Goal: Task Accomplishment & Management: Manage account settings

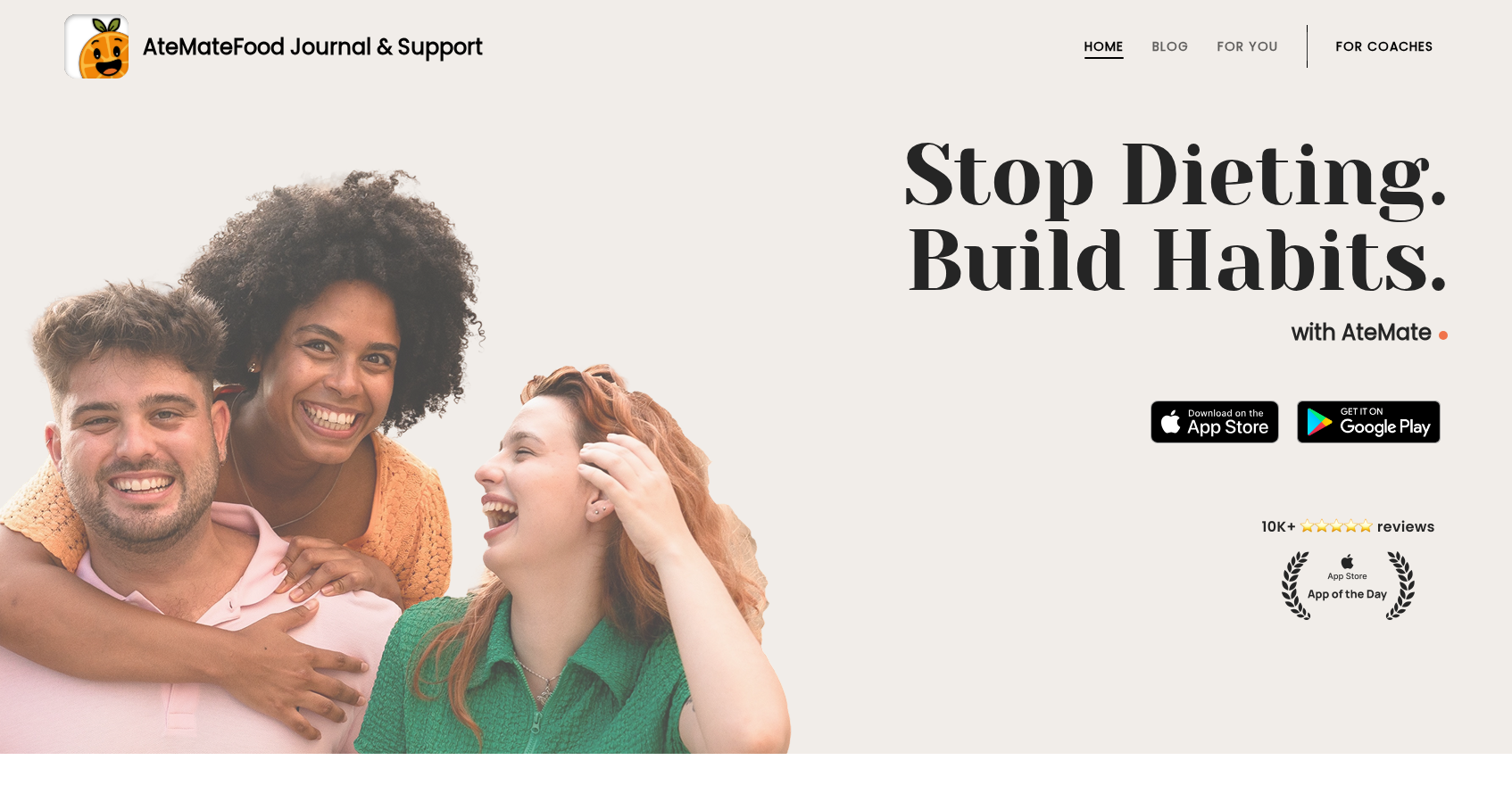
click at [1406, 39] on link "For Coaches" at bounding box center [1384, 45] width 97 height 14
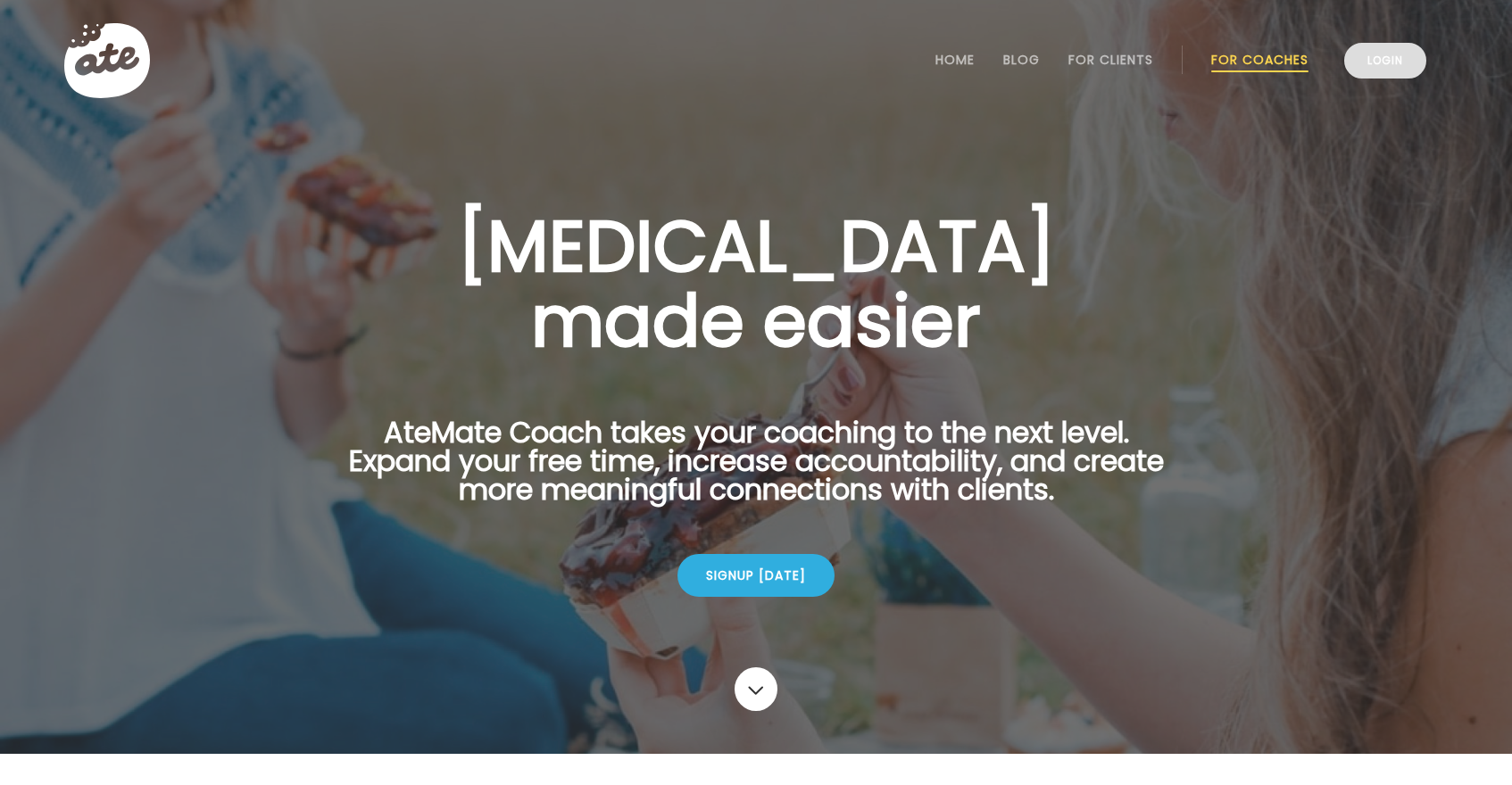
click at [1392, 62] on link "Login" at bounding box center [1385, 60] width 82 height 36
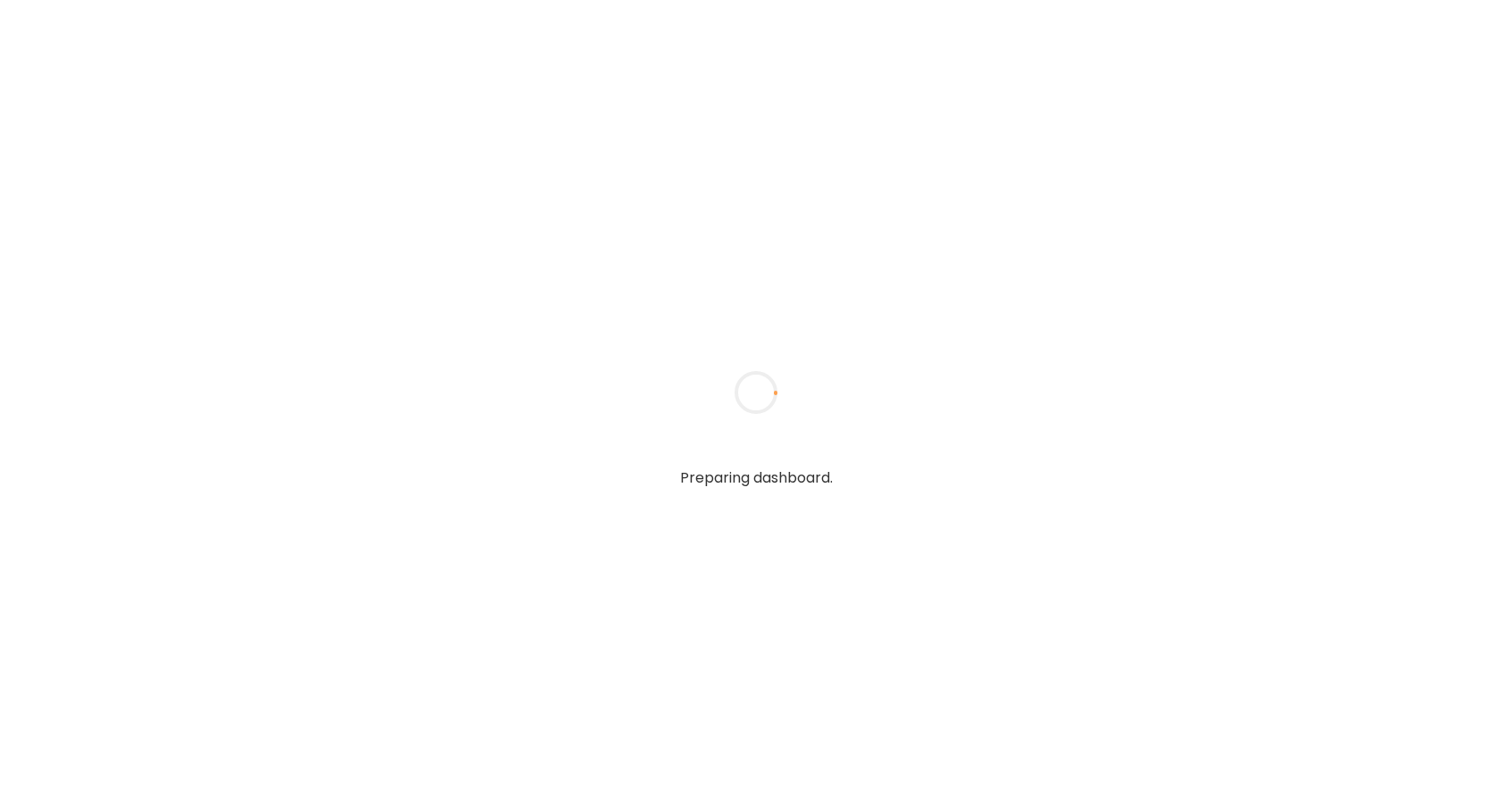
type textarea "**********"
type input "*****"
type input "**********"
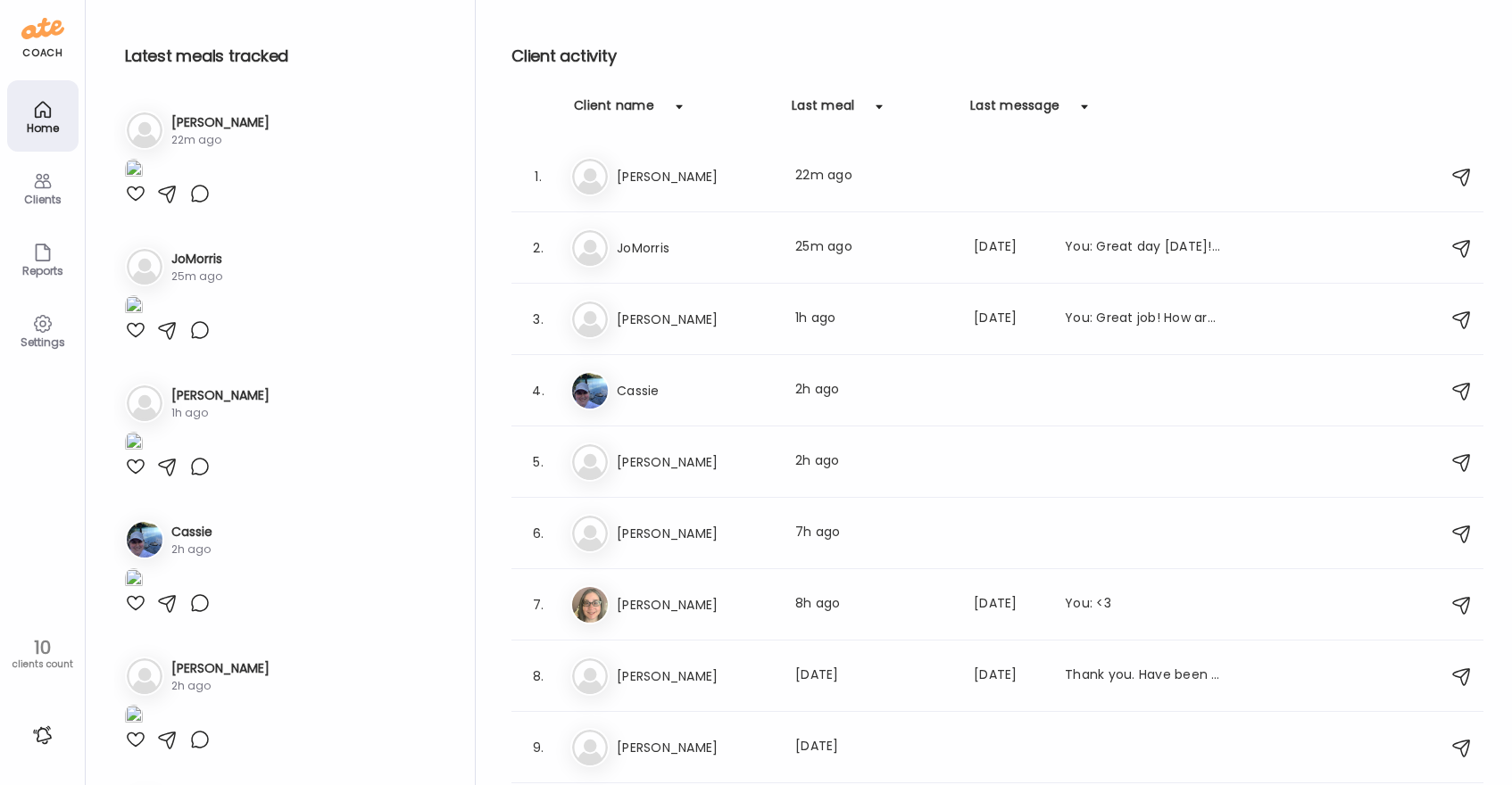
click at [132, 205] on div at bounding box center [135, 193] width 21 height 21
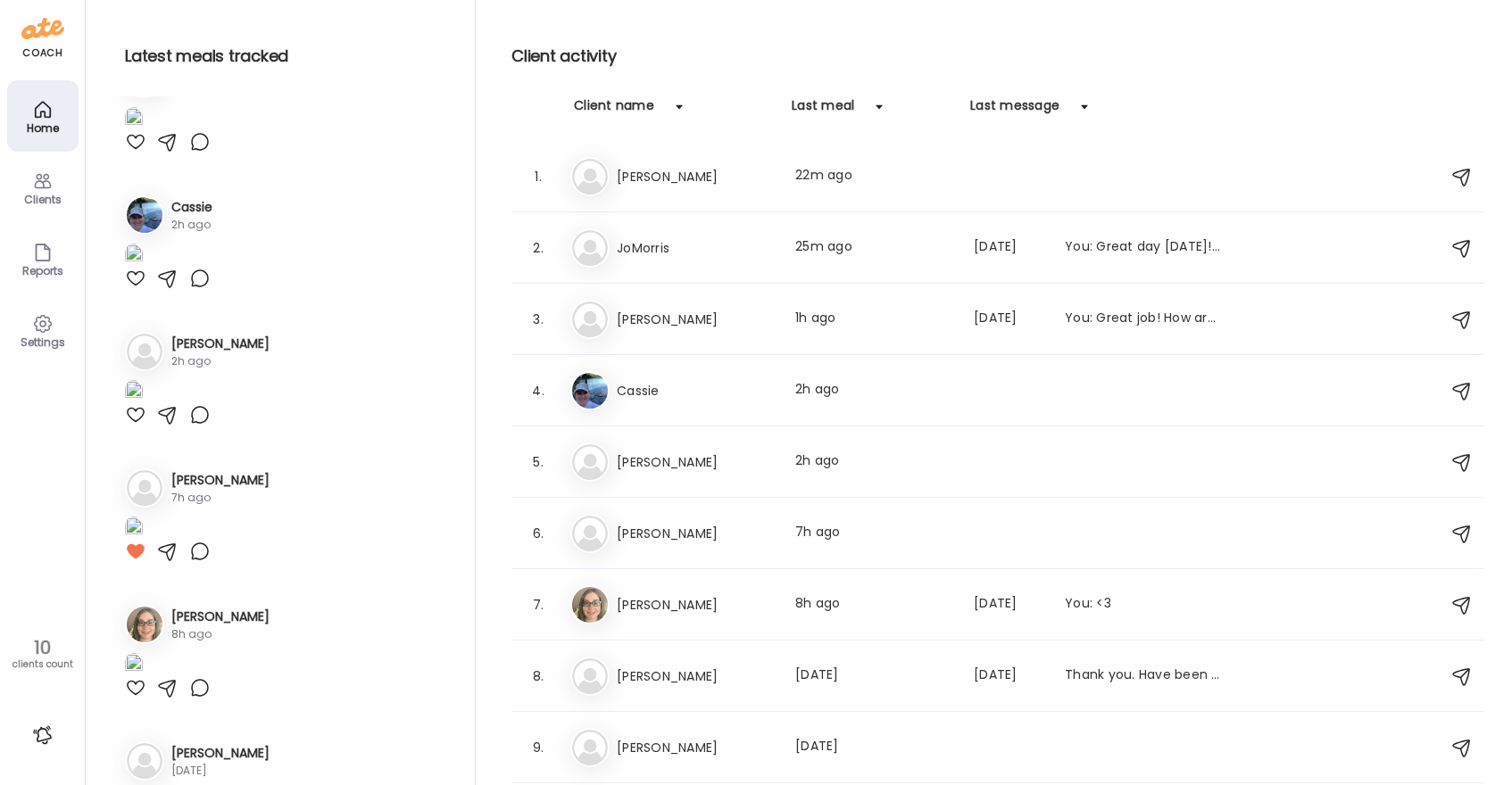
scroll to position [334, 0]
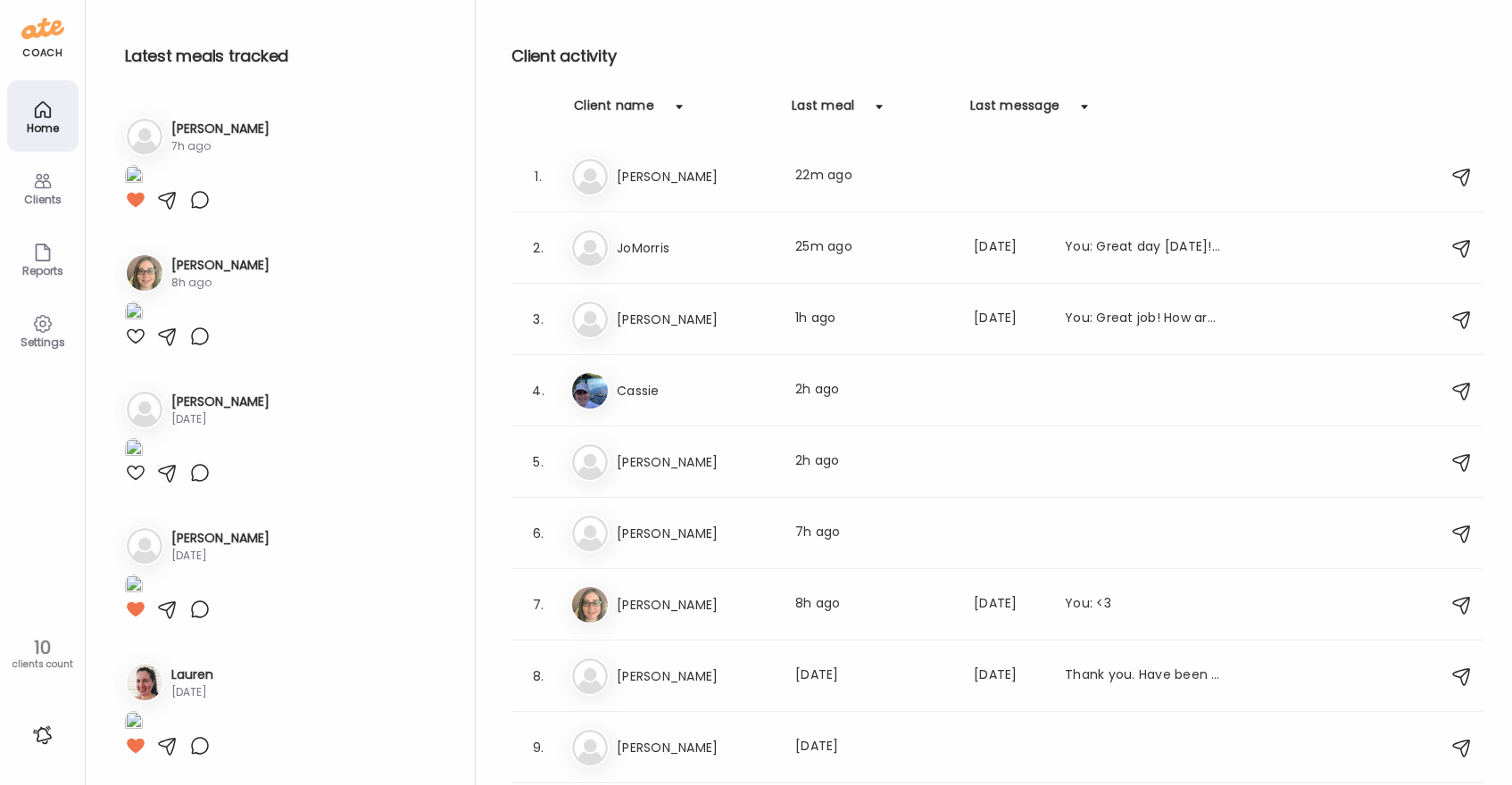
scroll to position [750, 0]
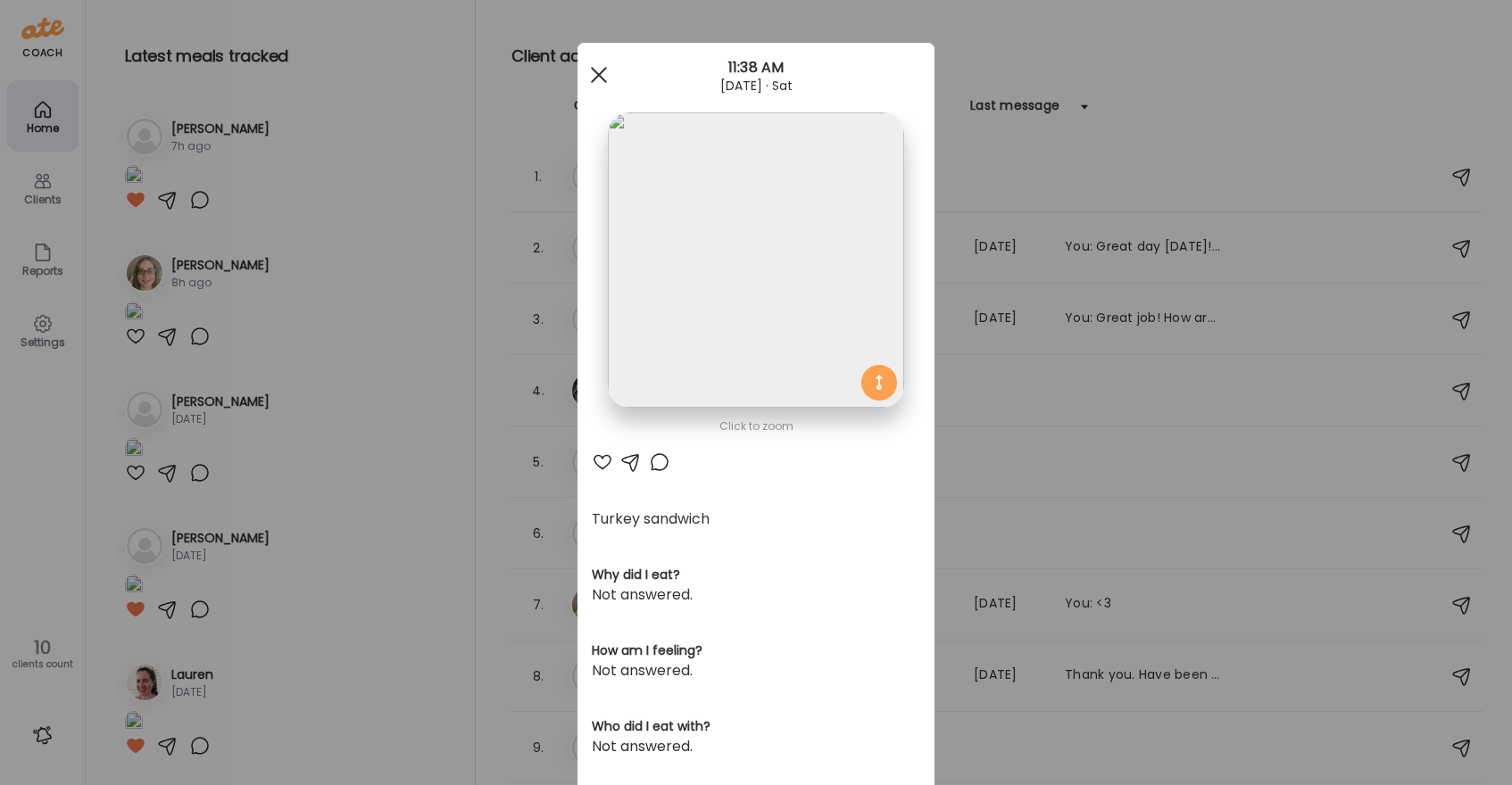
click at [586, 62] on div at bounding box center [599, 75] width 36 height 36
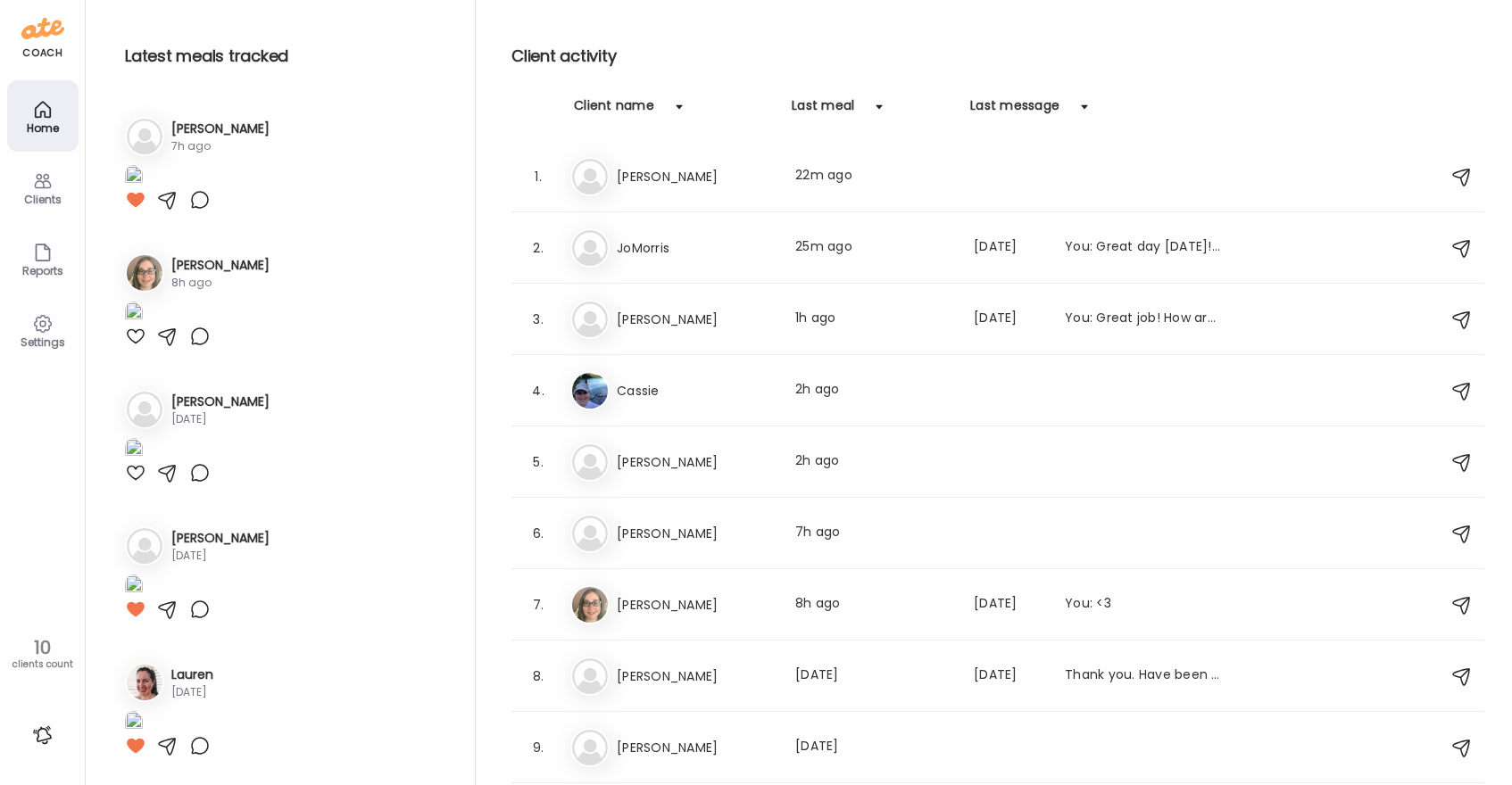
click at [648, 313] on h3 "[PERSON_NAME]" at bounding box center [695, 319] width 157 height 21
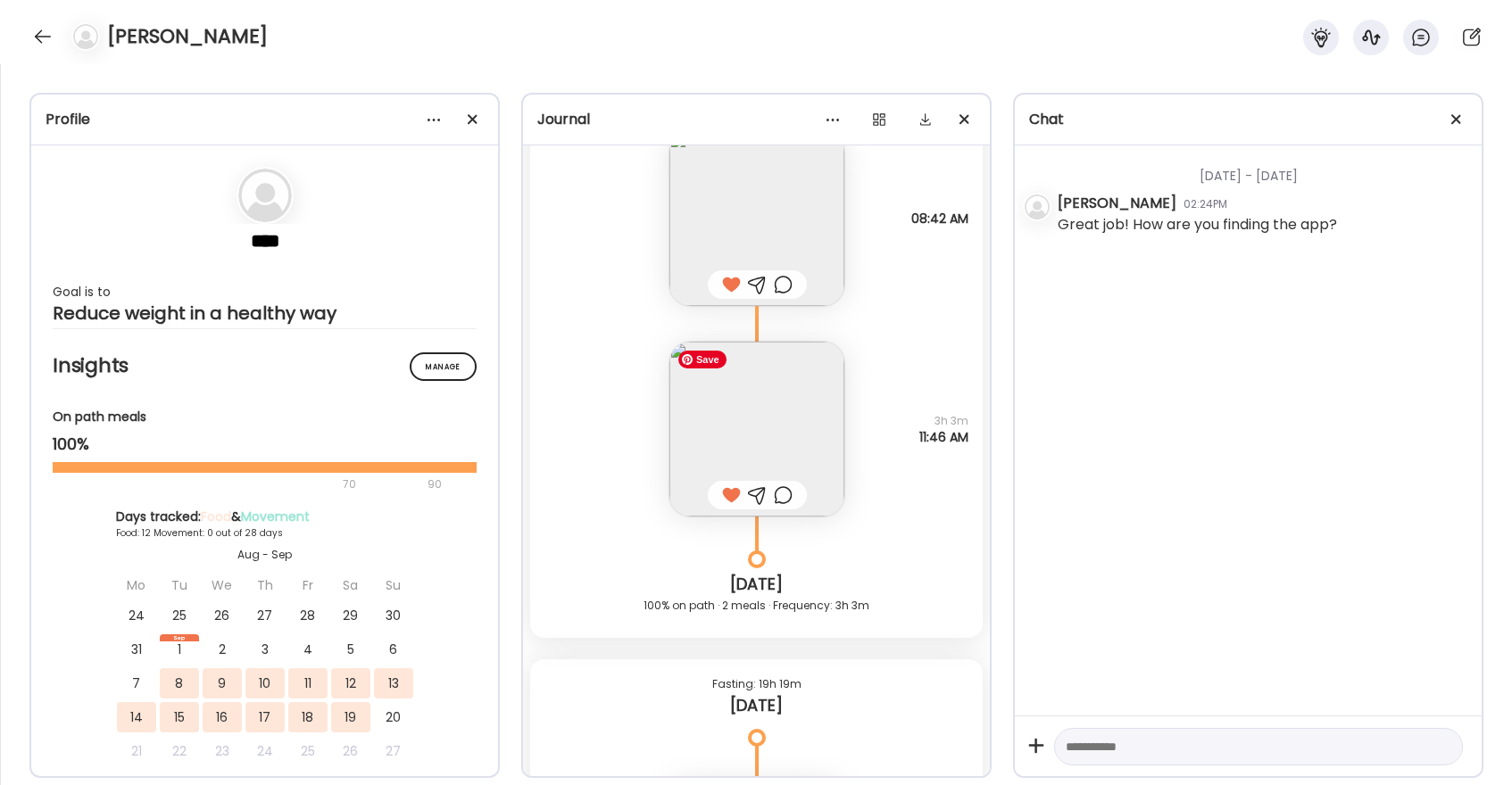
scroll to position [11328, 0]
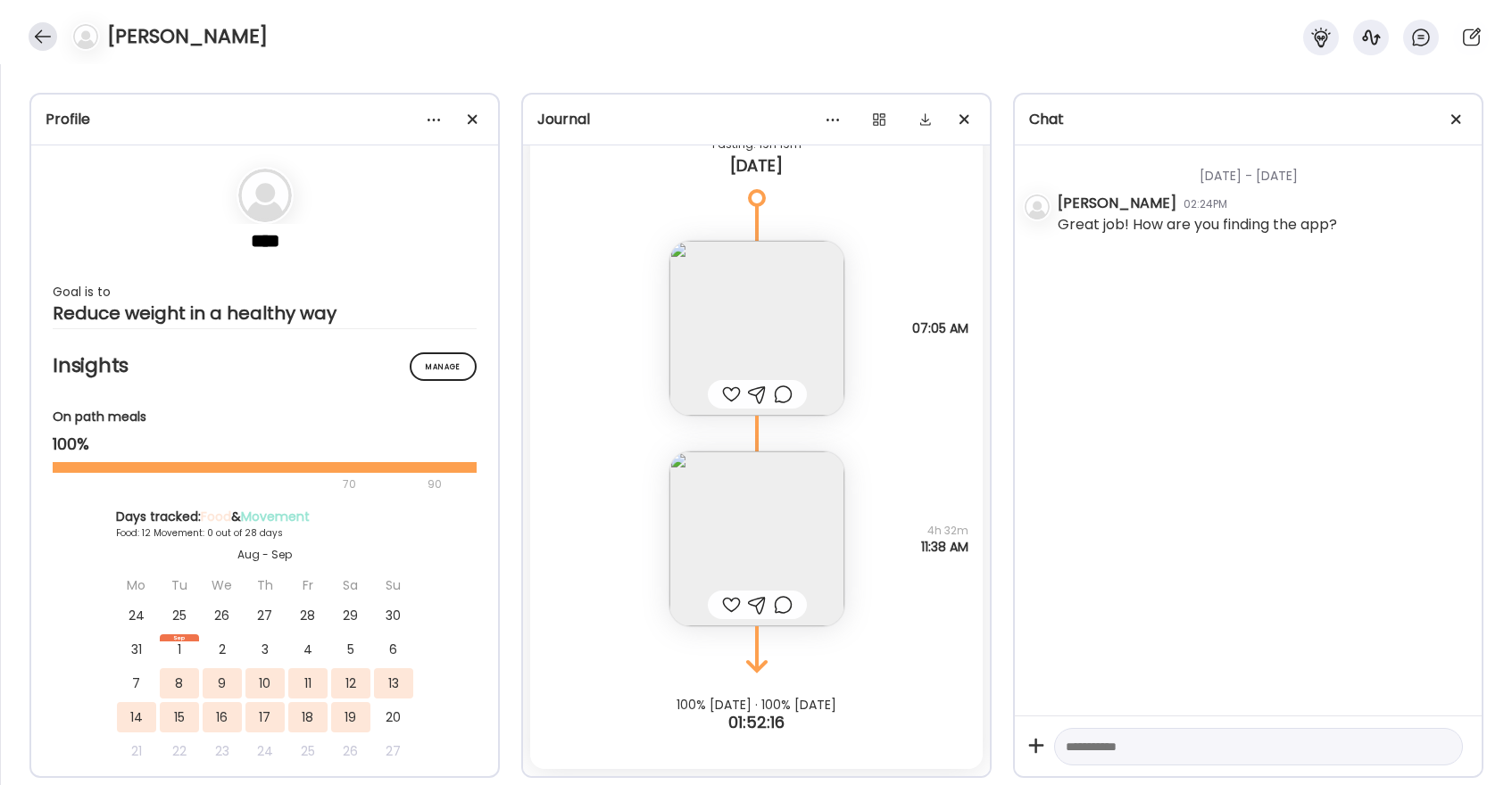
click at [36, 31] on div at bounding box center [43, 36] width 29 height 29
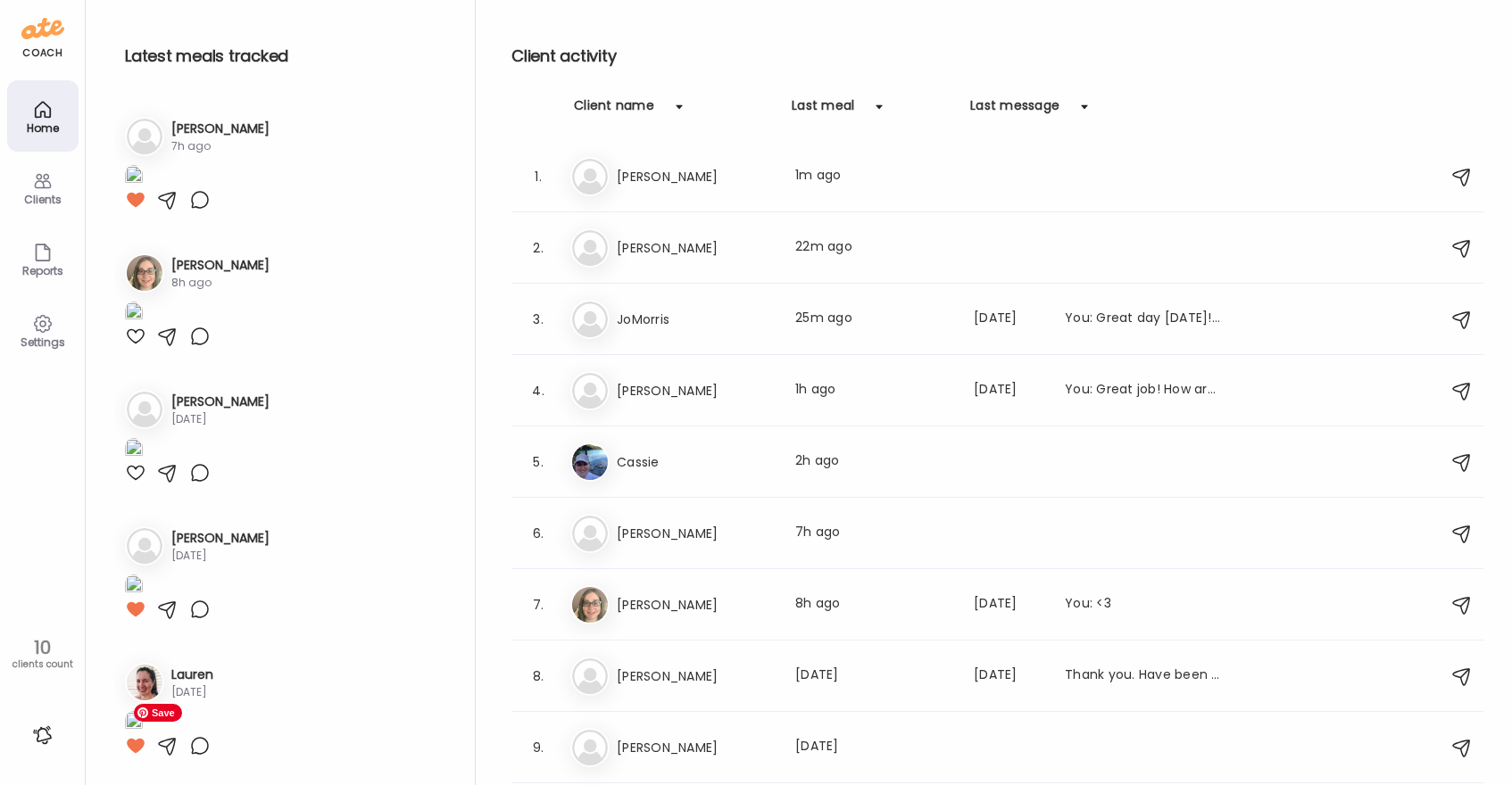
scroll to position [1500, 0]
click at [143, 53] on img at bounding box center [133, 41] width 18 height 24
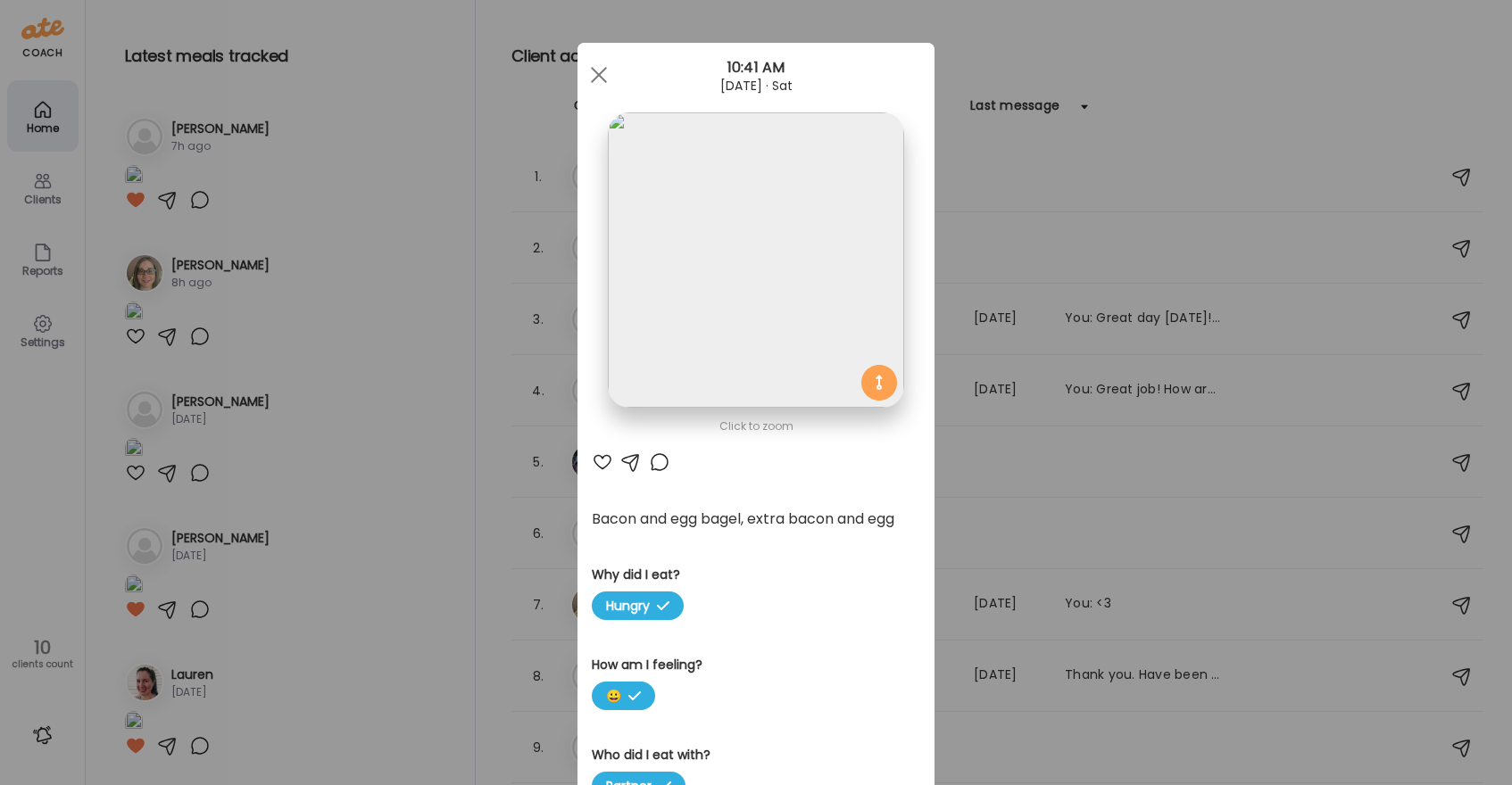
click at [600, 462] on div at bounding box center [602, 462] width 21 height 21
click at [616, 71] on div "10:41 AM" at bounding box center [756, 68] width 357 height 21
click at [603, 74] on div at bounding box center [599, 75] width 36 height 36
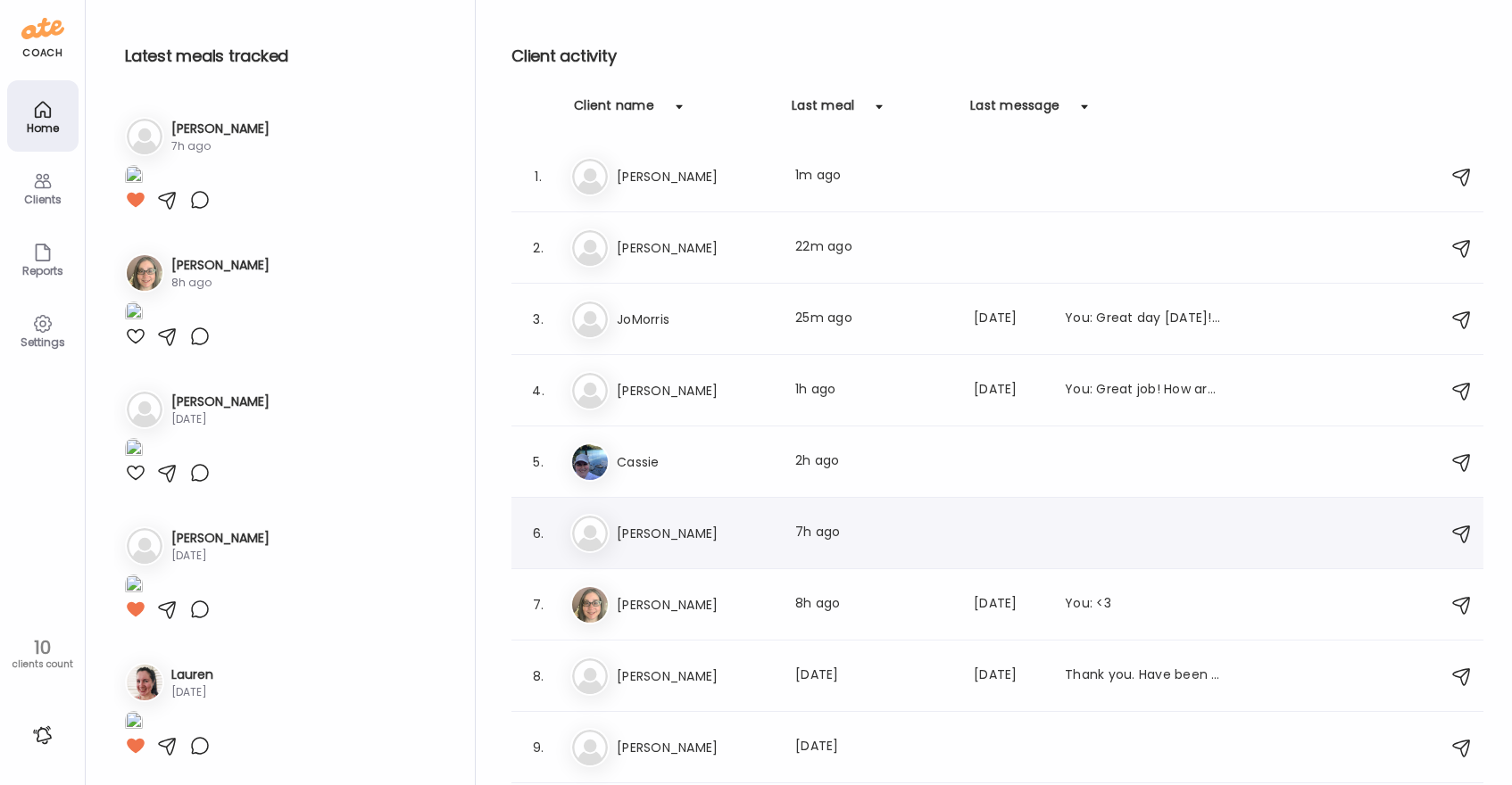
click at [661, 514] on div "Pa [PERSON_NAME] meal: 7h ago" at bounding box center [1000, 533] width 859 height 39
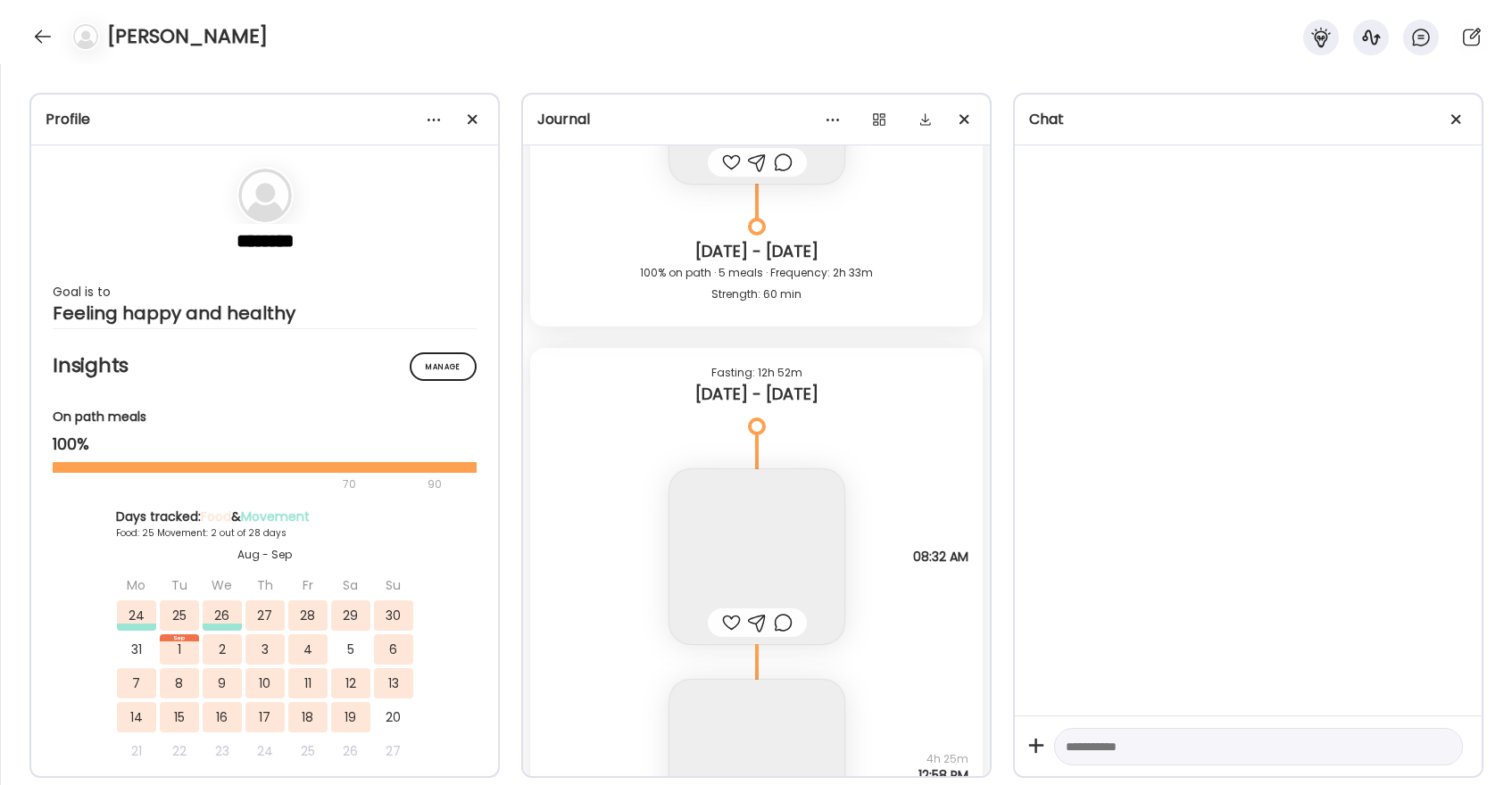
scroll to position [49182, 0]
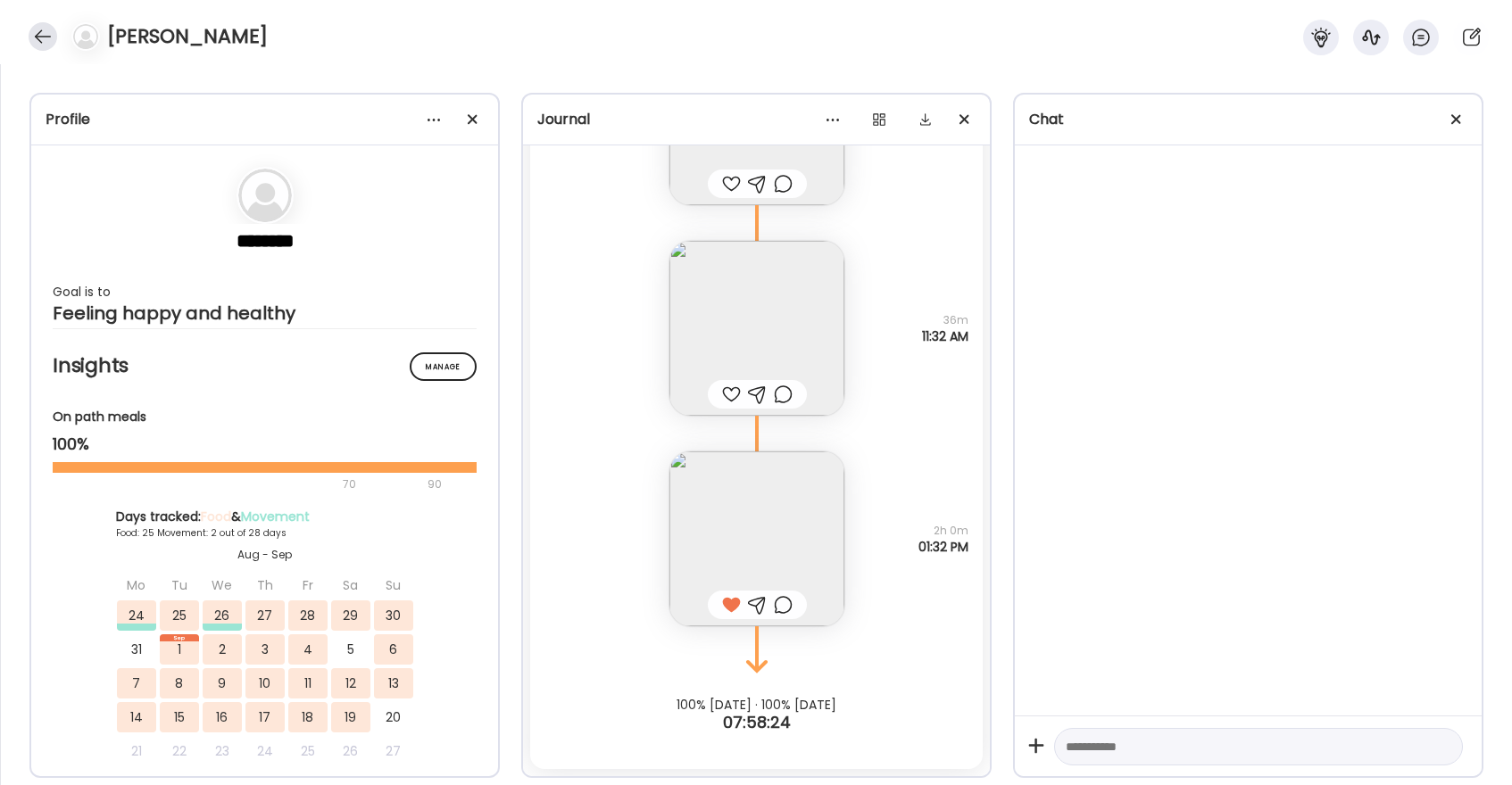
click at [41, 38] on div at bounding box center [43, 36] width 29 height 29
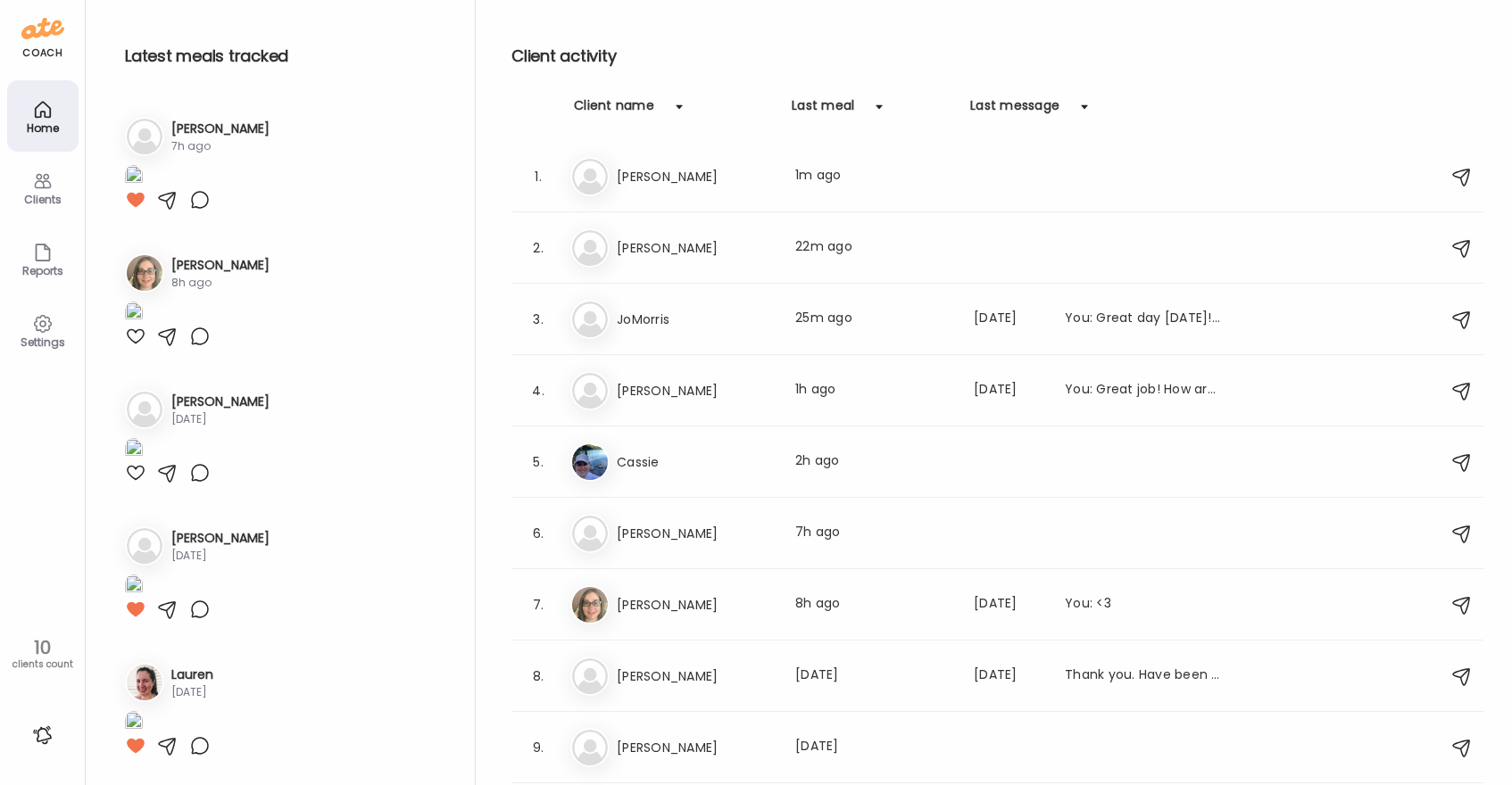
scroll to position [1500, 0]
click at [679, 261] on div "So [PERSON_NAME] Last meal: 22m ago" at bounding box center [1000, 248] width 859 height 39
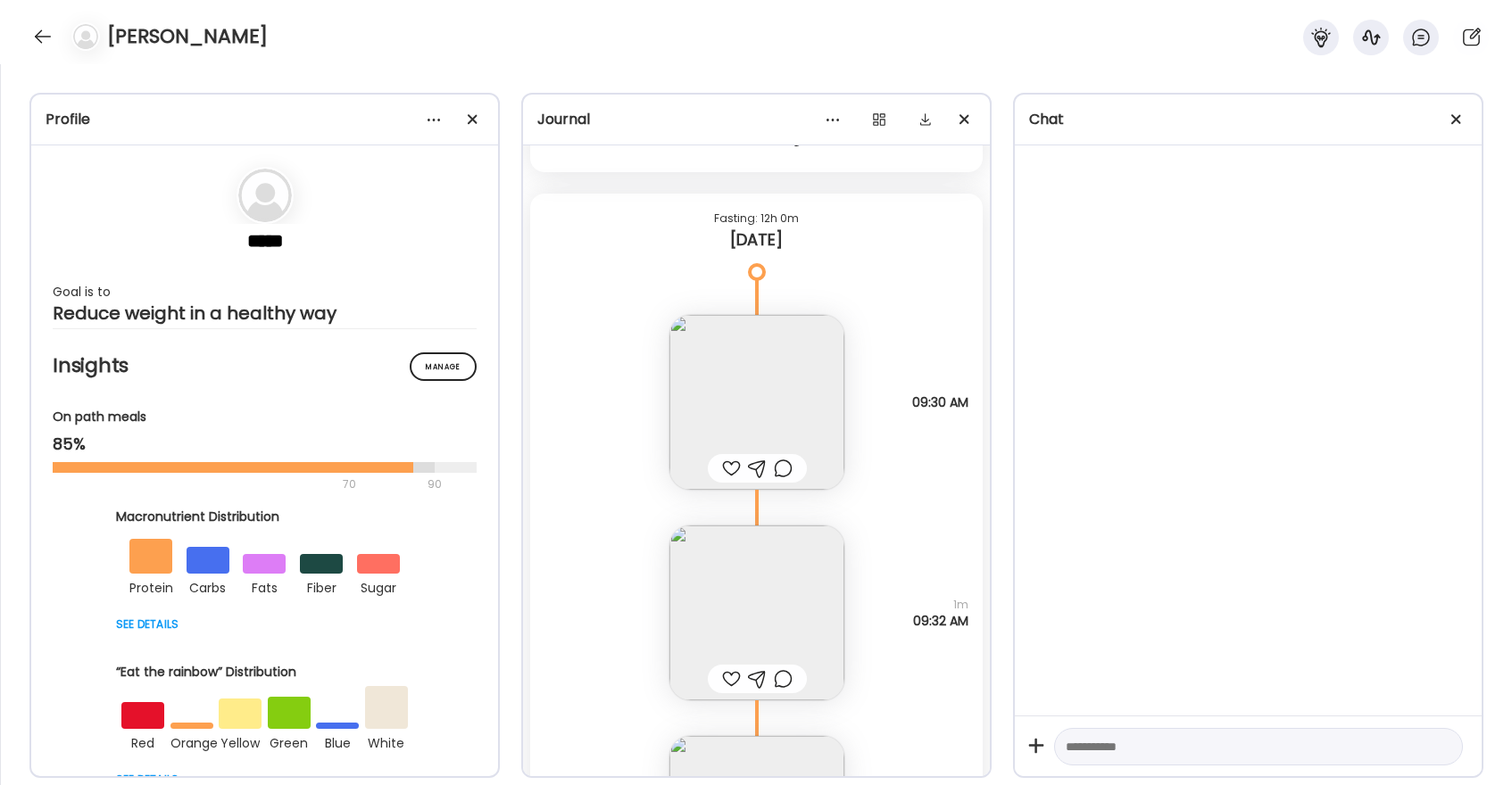
scroll to position [18428, 0]
click at [730, 472] on div at bounding box center [731, 469] width 19 height 21
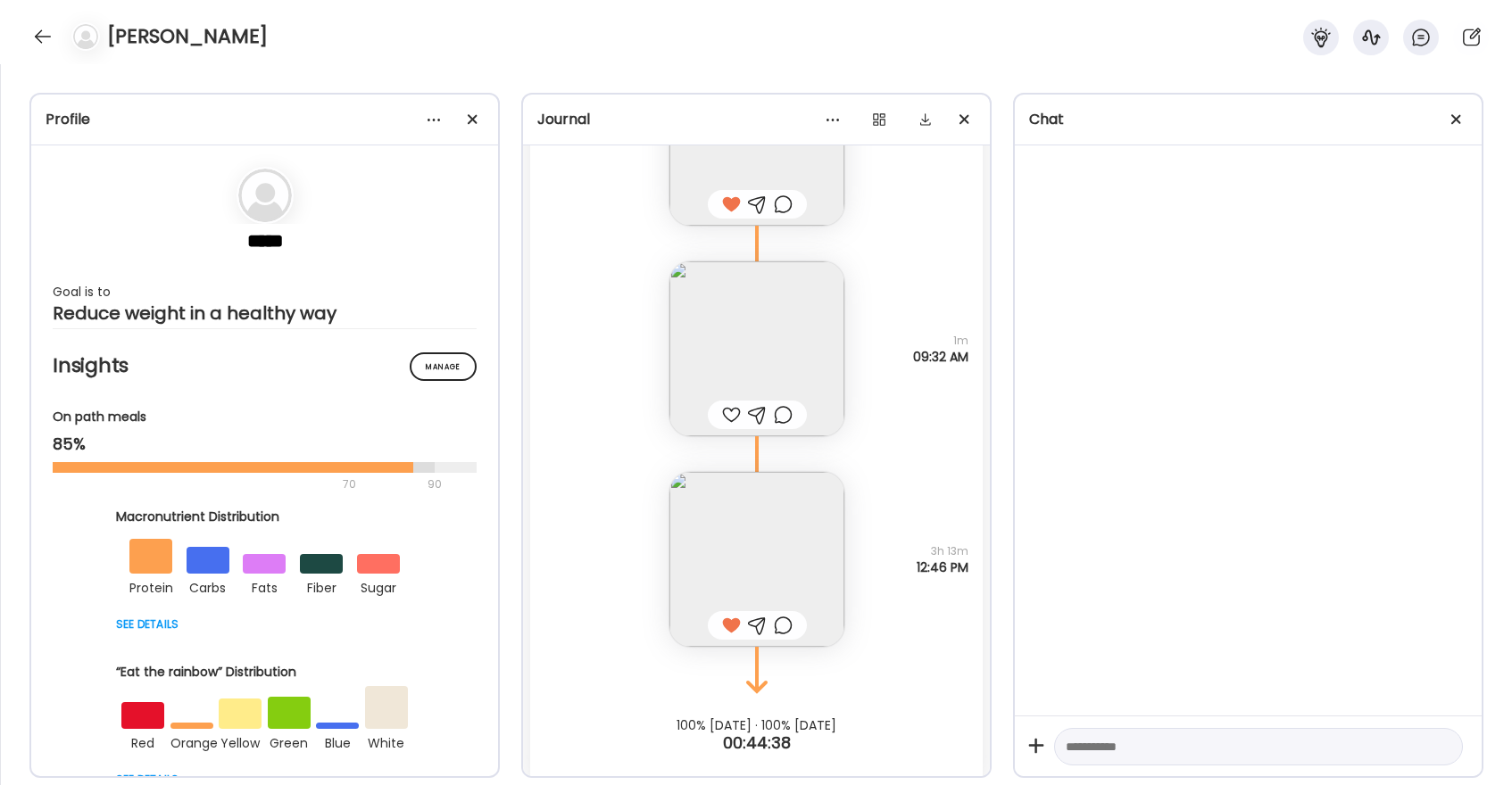
scroll to position [18714, 0]
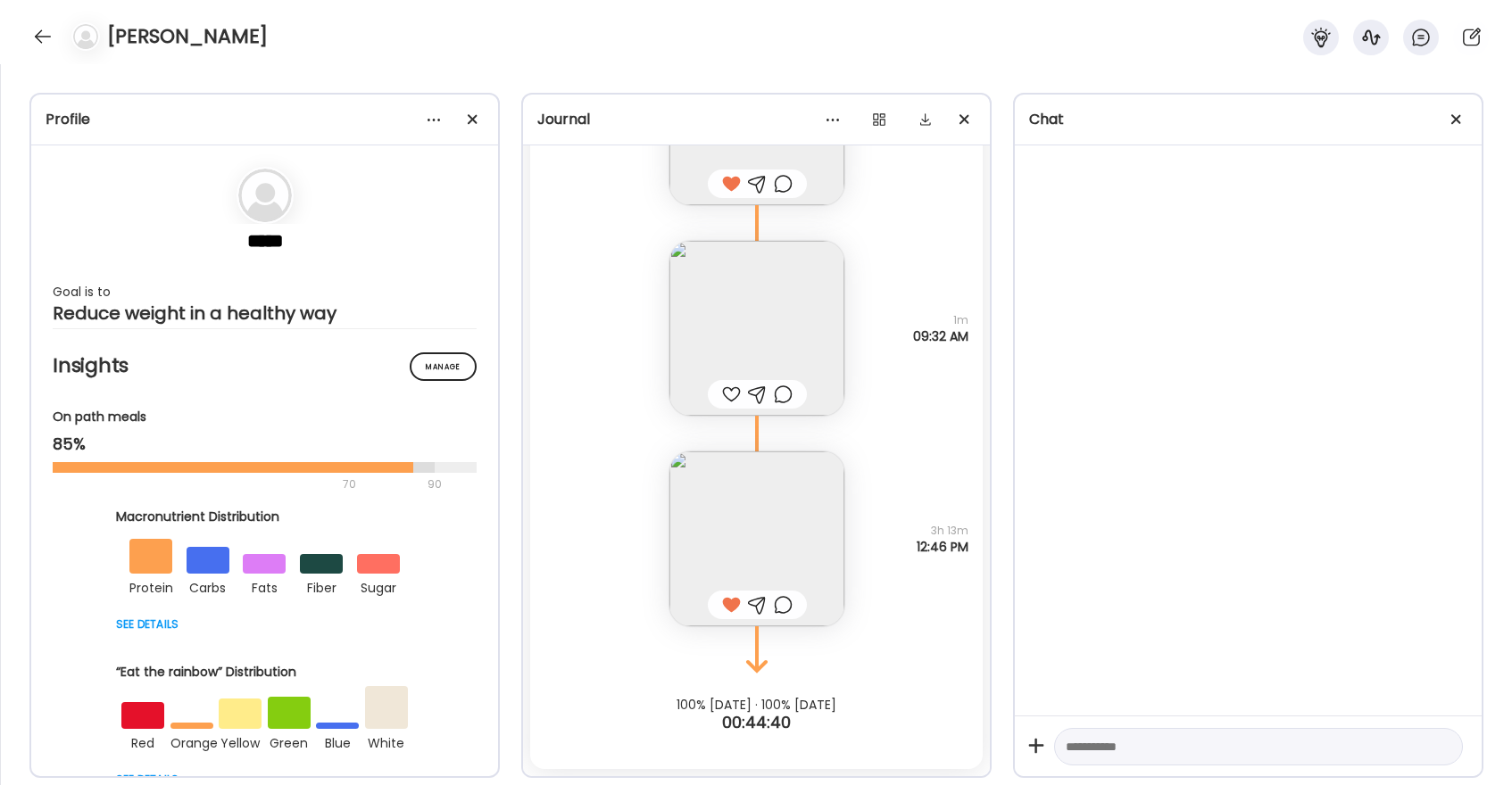
click at [727, 403] on div at bounding box center [731, 394] width 19 height 21
